Goal: Task Accomplishment & Management: Manage account settings

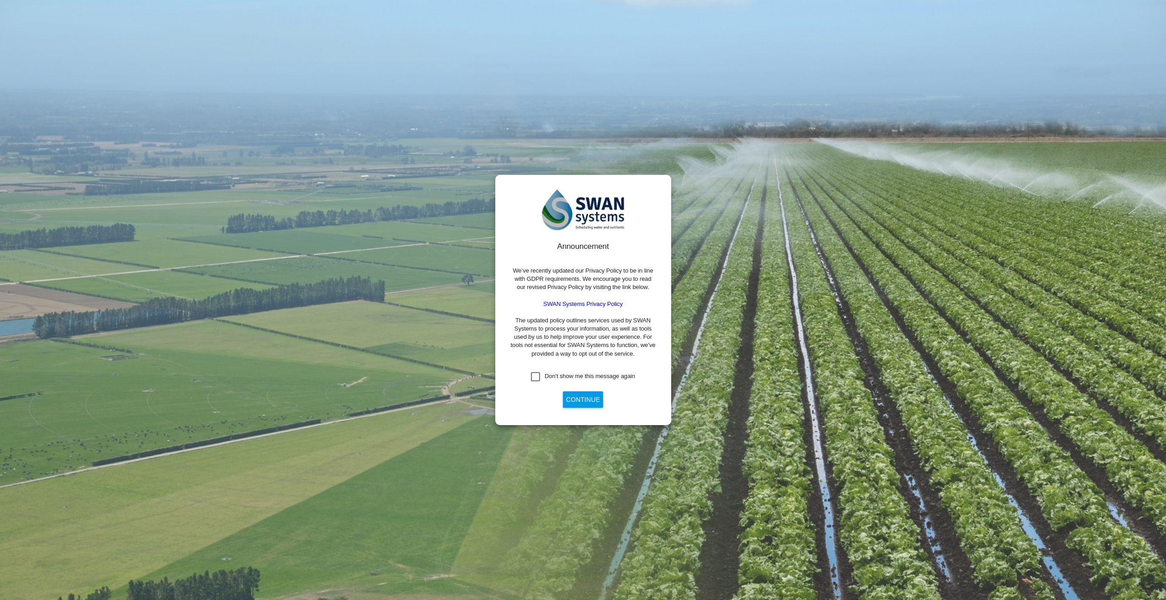
click at [540, 377] on div "Don't show me this message again" at bounding box center [535, 376] width 9 height 9
click at [571, 399] on button "Continue" at bounding box center [583, 400] width 40 height 16
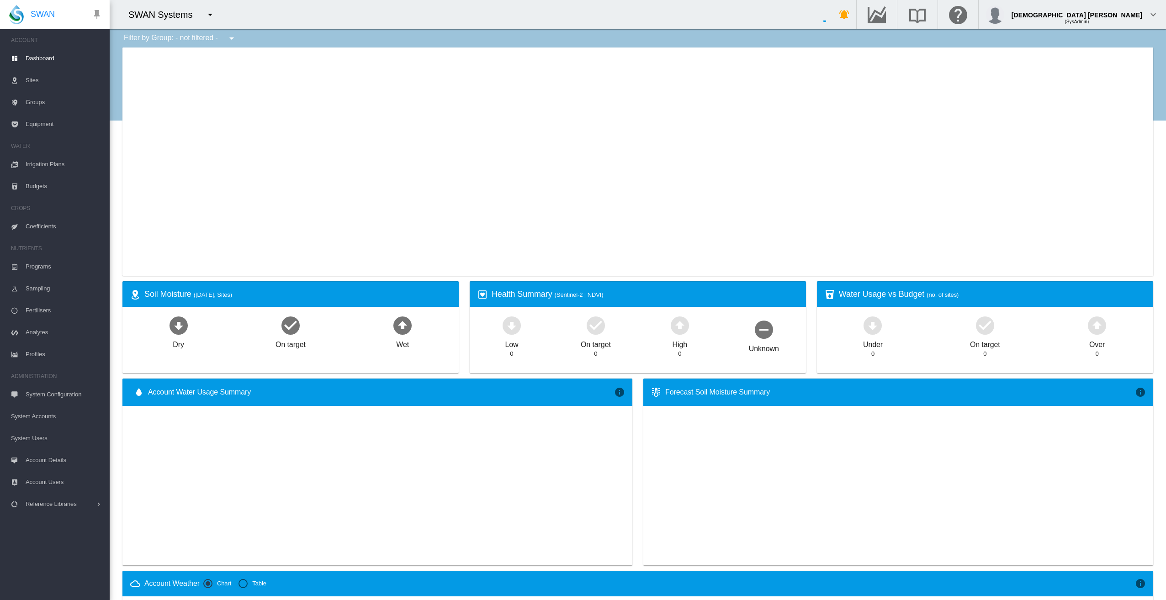
type input "**********"
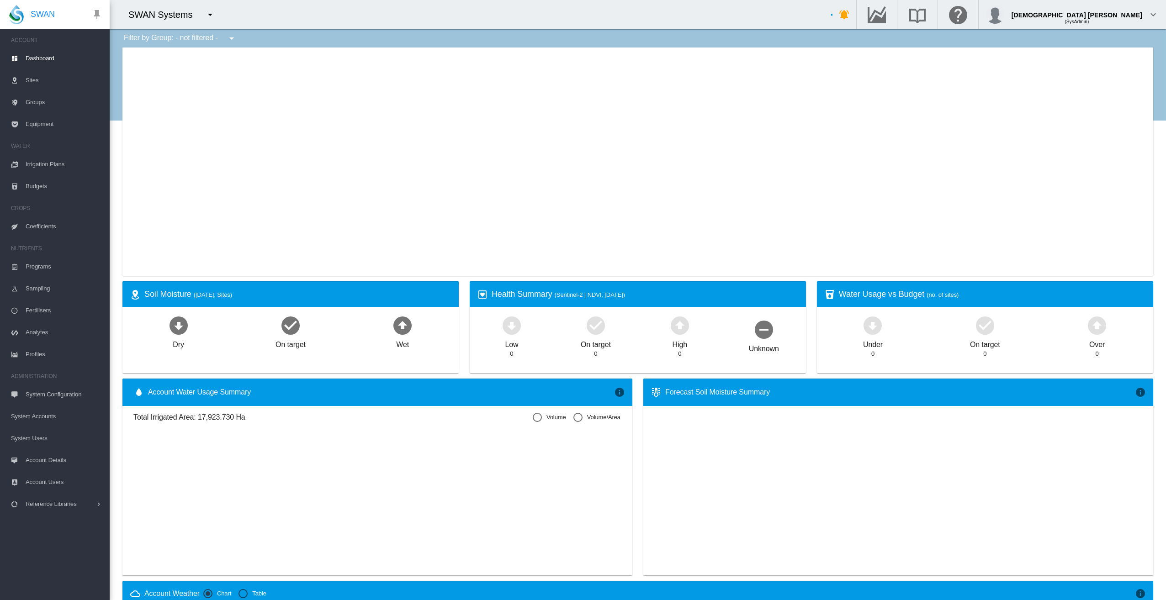
click at [209, 16] on md-icon "icon-menu-down" at bounding box center [210, 14] width 11 height 11
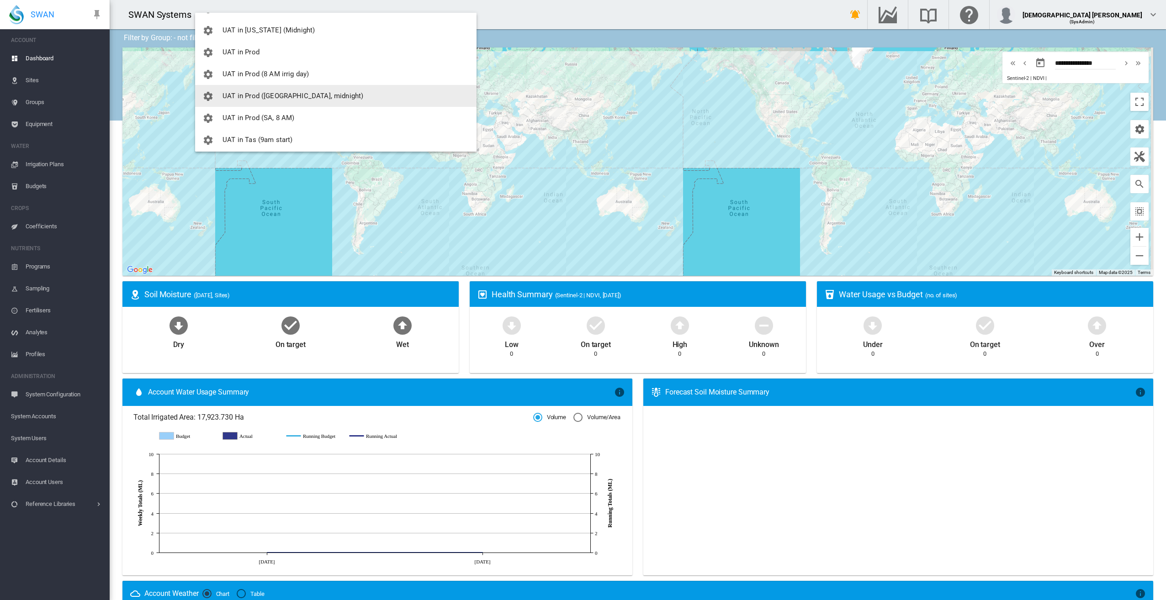
scroll to position [1325, 0]
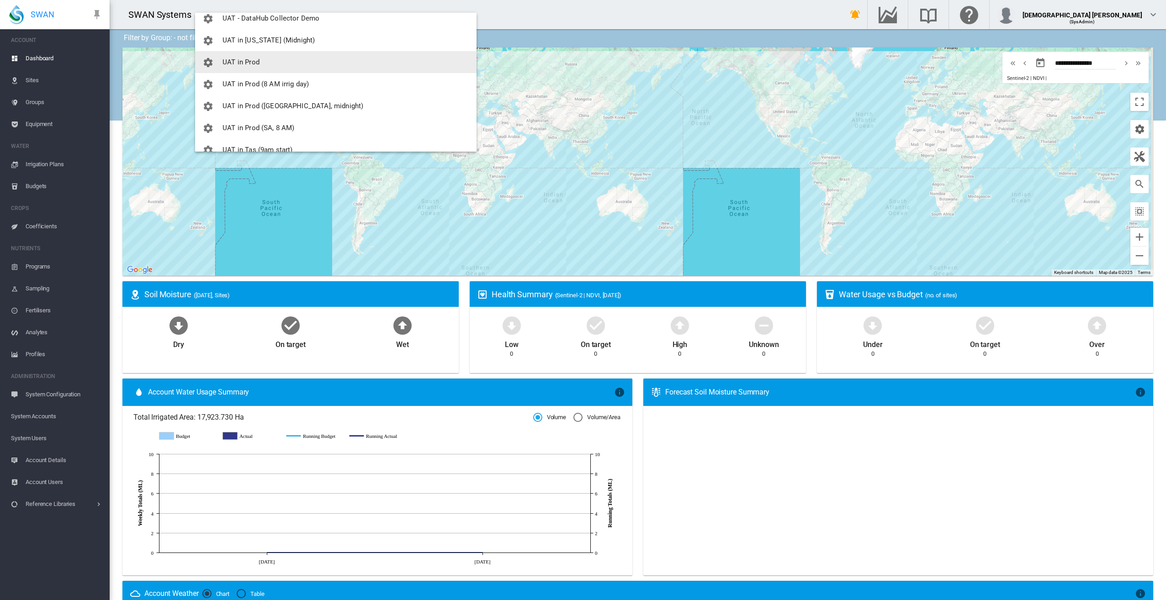
click at [286, 63] on button "UAT in Prod" at bounding box center [336, 62] width 282 height 22
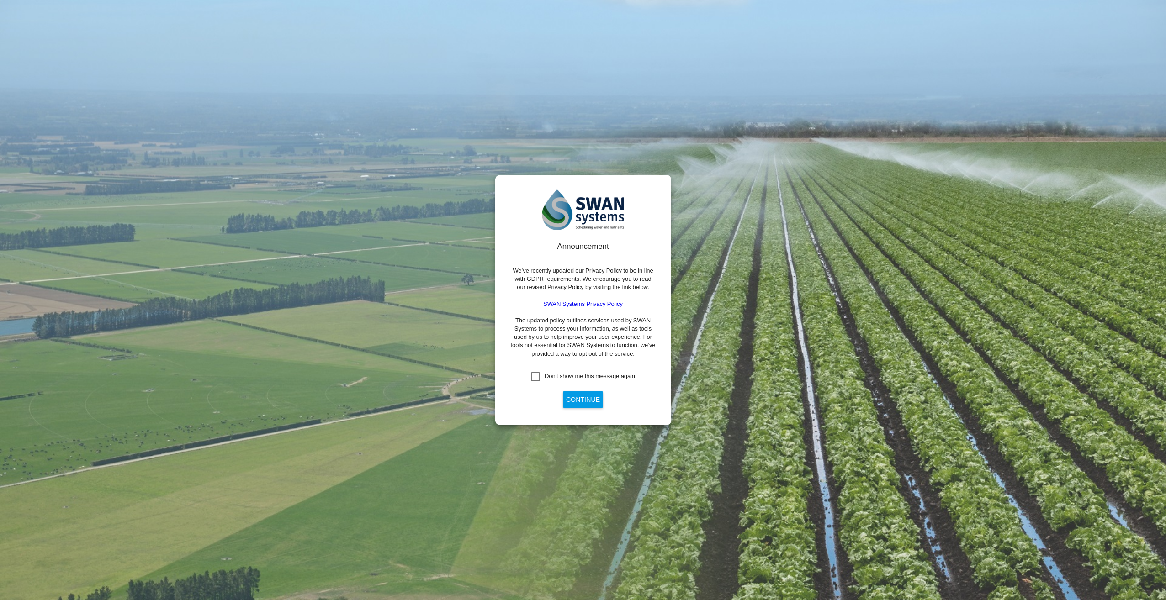
click at [534, 380] on div "Don't show me this message again" at bounding box center [535, 376] width 9 height 9
click at [569, 398] on button "Continue" at bounding box center [583, 400] width 40 height 16
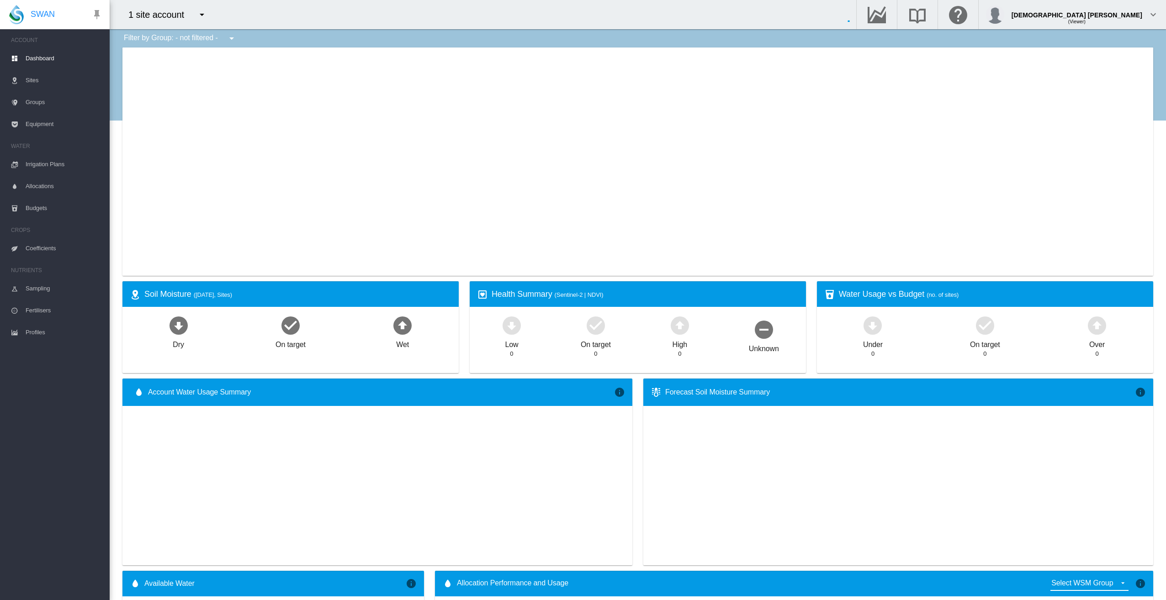
type input "**********"
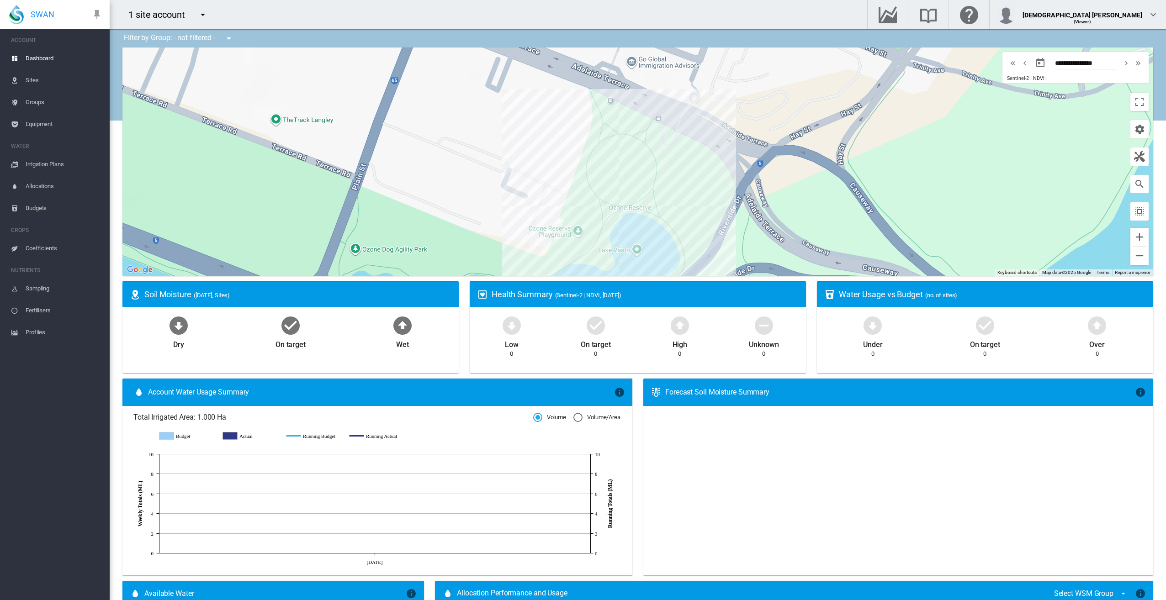
click at [206, 13] on md-icon "icon-menu-down" at bounding box center [202, 14] width 11 height 11
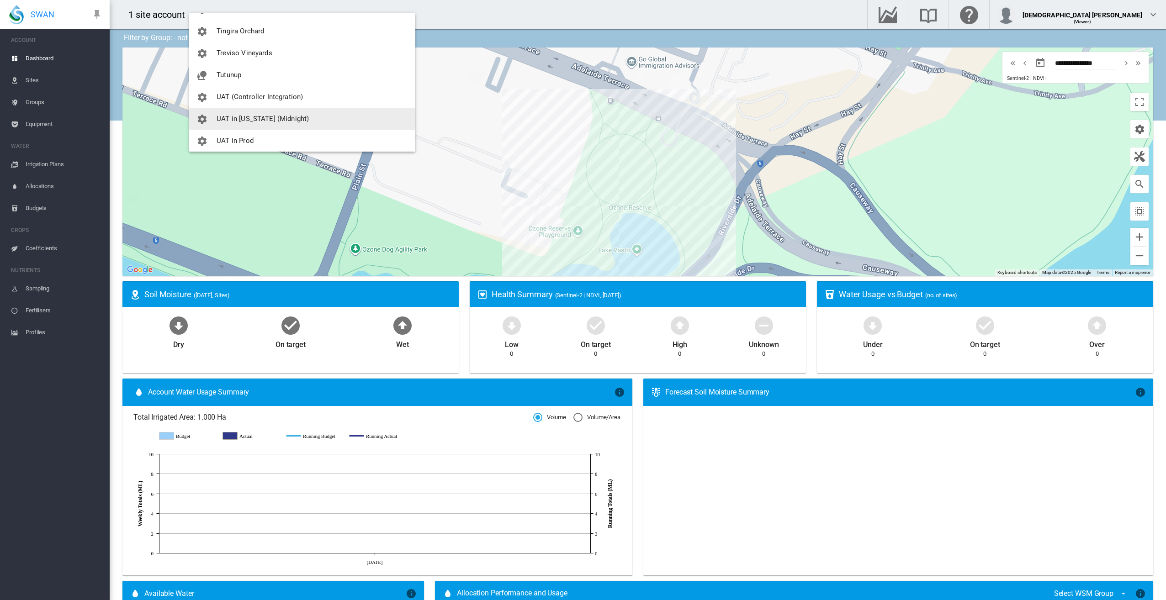
scroll to position [1097, 0]
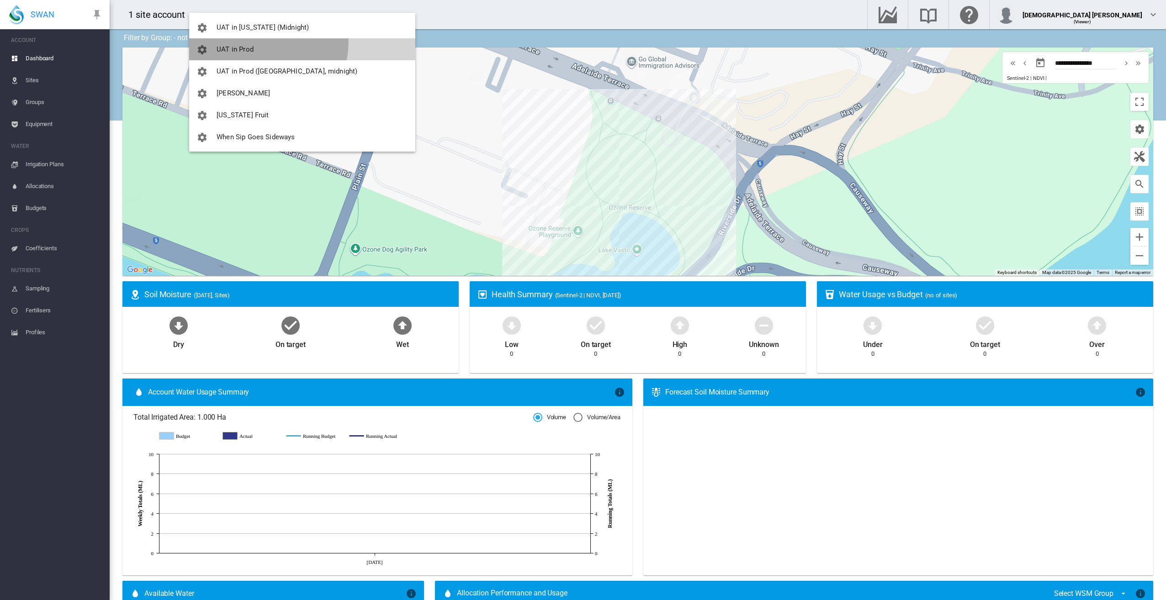
click at [266, 43] on button "UAT in Prod" at bounding box center [302, 49] width 226 height 22
